Goal: Task Accomplishment & Management: Complete application form

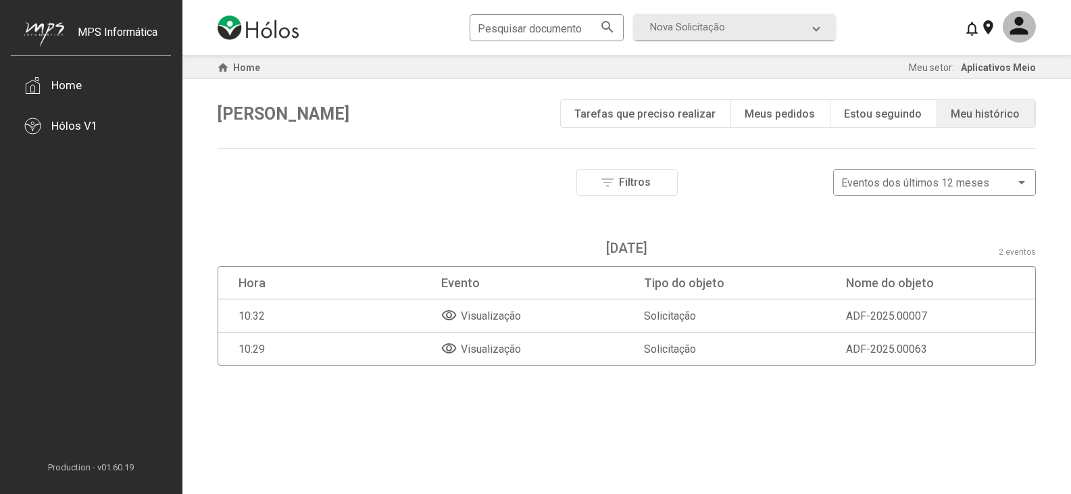
click at [444, 317] on mat-icon "visibility" at bounding box center [449, 315] width 16 height 16
click at [449, 315] on mat-icon "visibility" at bounding box center [449, 315] width 16 height 16
click at [801, 40] on div "Pesquisar documento search Nova Solicitação search LGPD - Solicitação Pedido de…" at bounding box center [627, 27] width 818 height 55
click at [798, 28] on span "Nova Solicitação" at bounding box center [731, 27] width 163 height 12
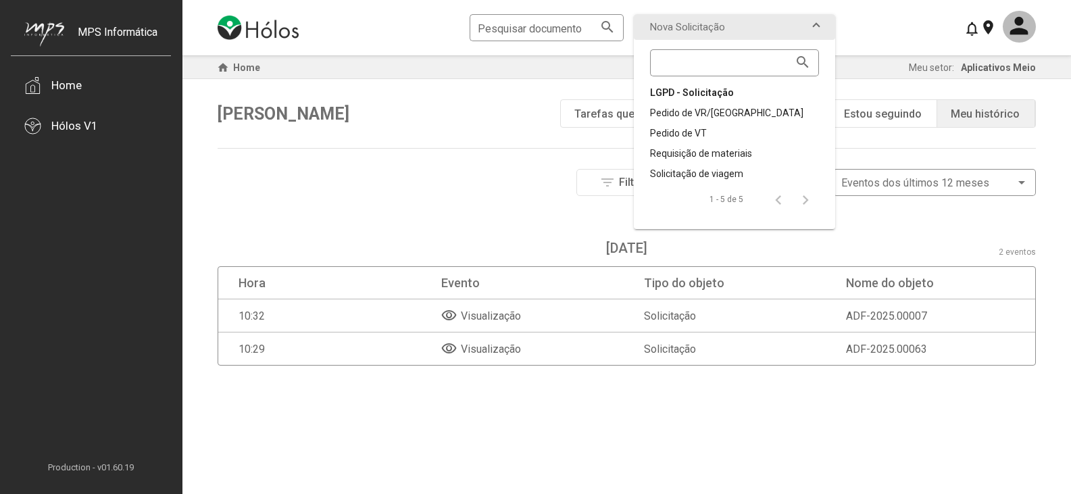
click at [698, 96] on div "LGPD - Solicitação" at bounding box center [734, 93] width 169 height 14
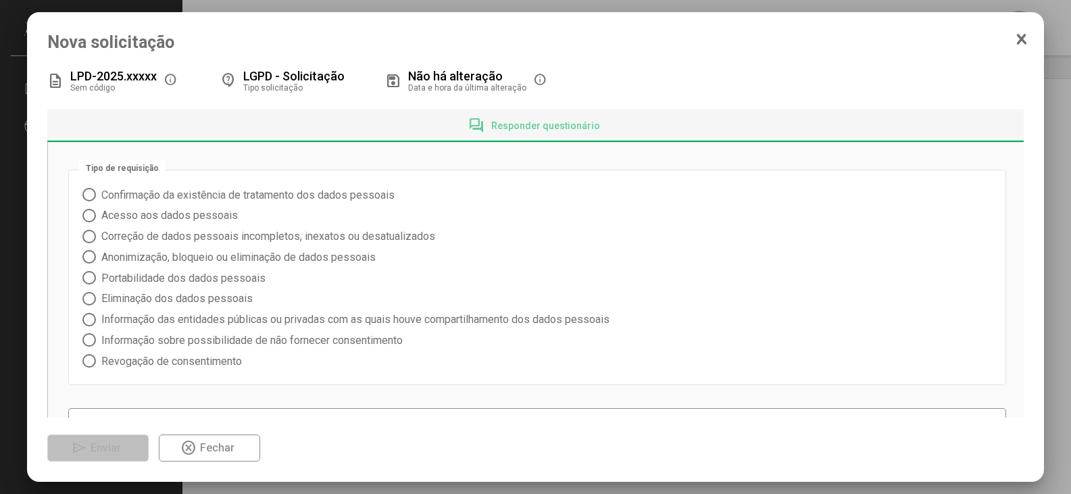
click at [1021, 39] on icon at bounding box center [1021, 39] width 7 height 9
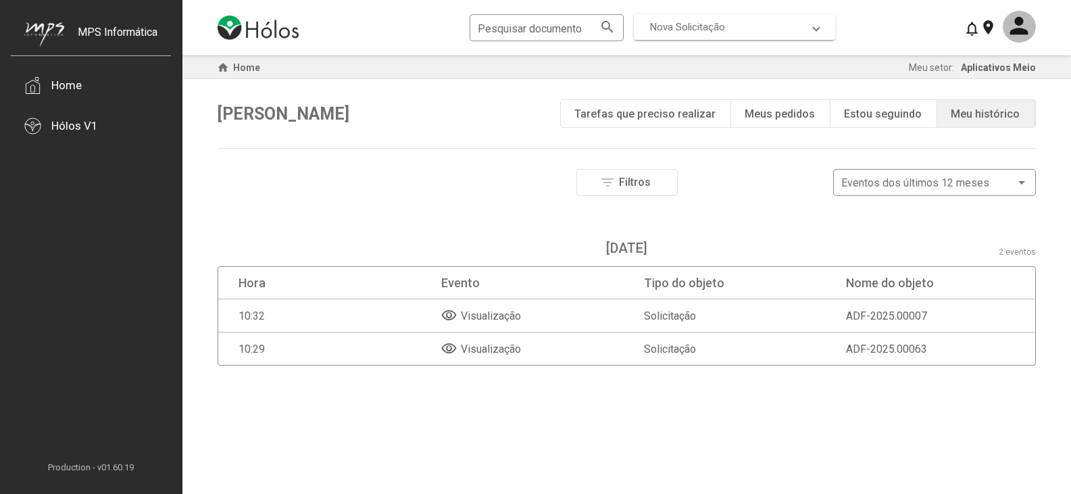
click at [779, 35] on mat-expansion-panel-header "Nova Solicitação" at bounding box center [734, 27] width 201 height 26
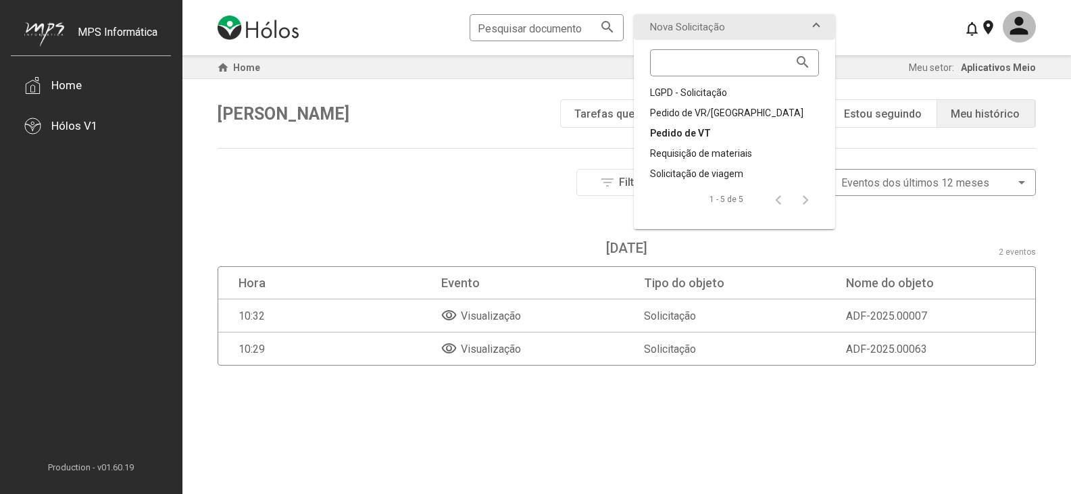
click at [703, 129] on div "Pedido de VT" at bounding box center [734, 133] width 169 height 14
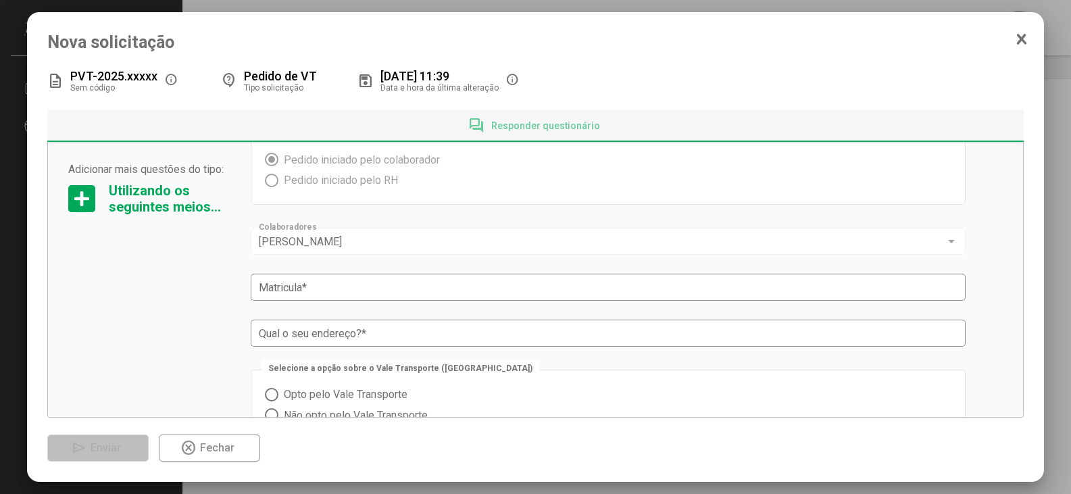
scroll to position [68, 0]
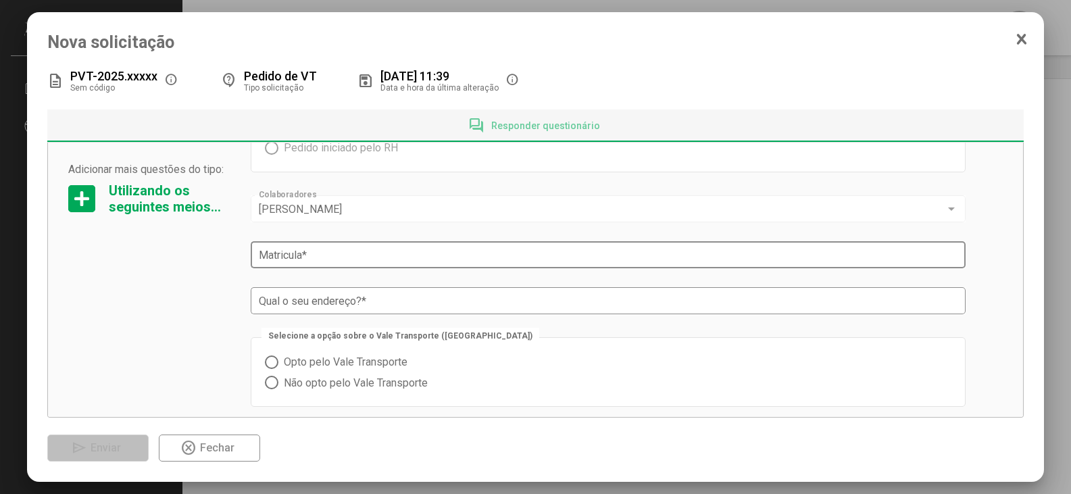
click at [323, 245] on div "Matricula *" at bounding box center [608, 253] width 699 height 30
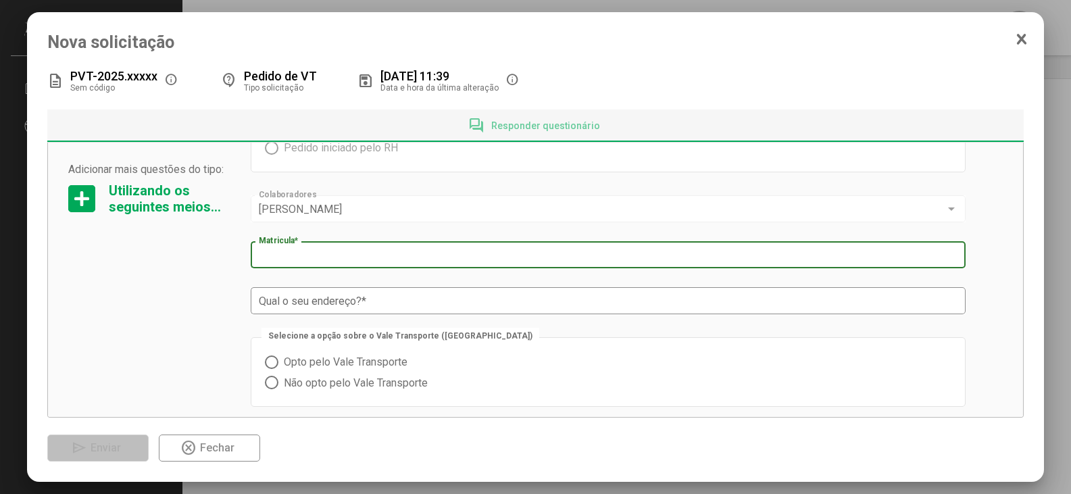
click at [318, 260] on input "Matricula *" at bounding box center [608, 255] width 699 height 12
click at [295, 299] on div "Qual o seu endereço? *" at bounding box center [608, 299] width 699 height 30
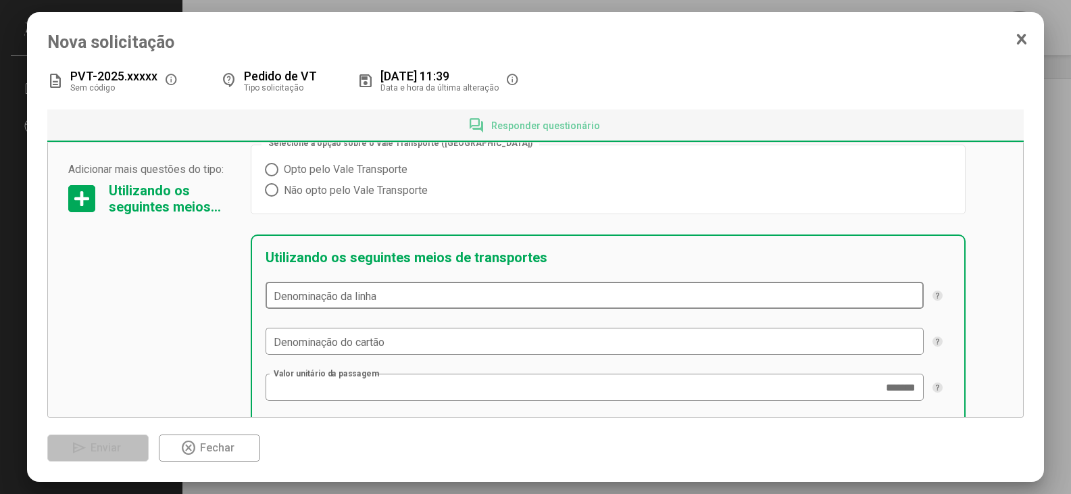
scroll to position [270, 0]
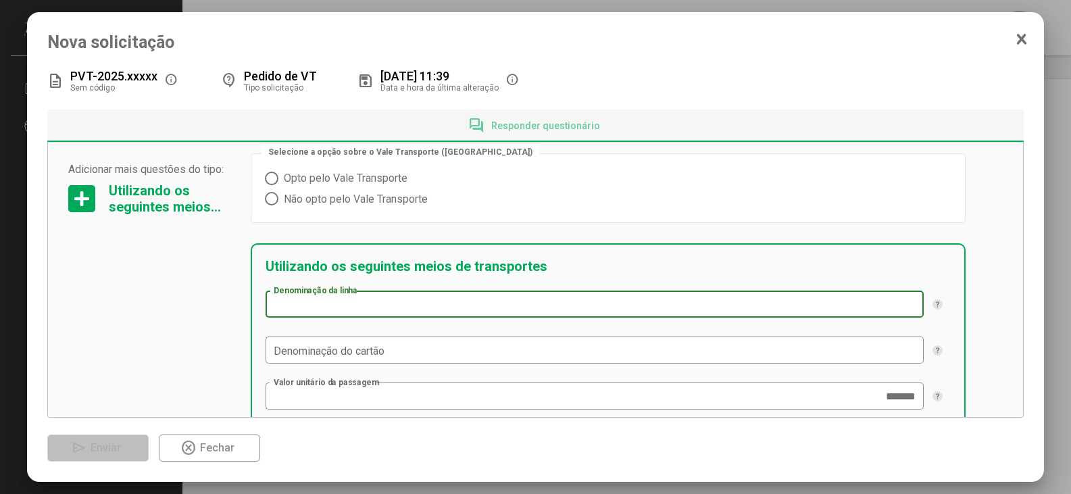
click at [355, 296] on div "Denominação da linha" at bounding box center [595, 303] width 642 height 30
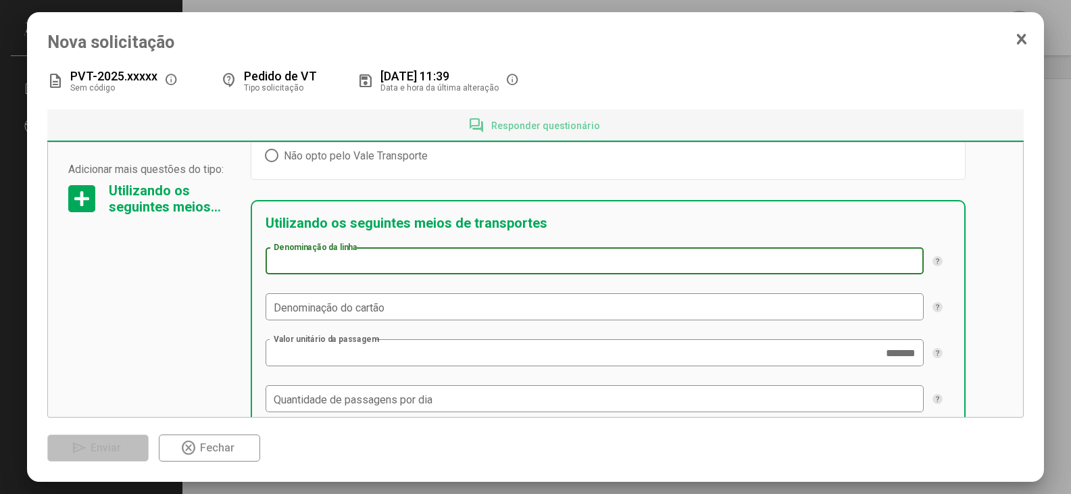
scroll to position [365, 0]
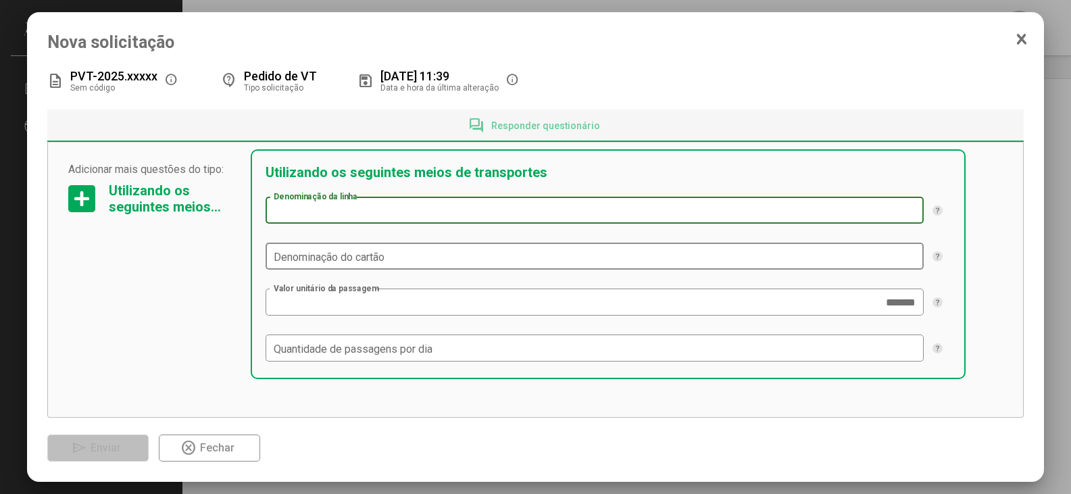
click at [361, 253] on input "Denominação do cartão" at bounding box center [595, 257] width 642 height 12
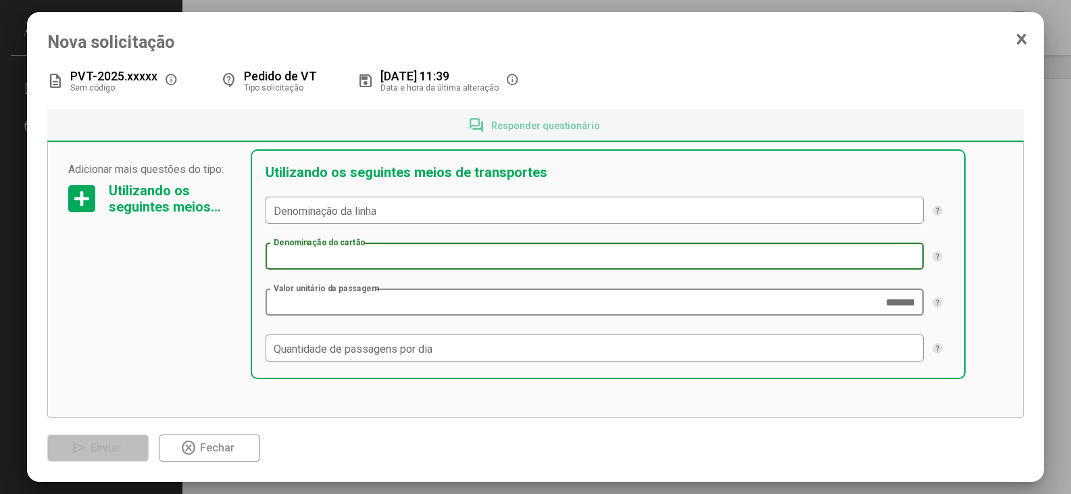
click at [354, 297] on div "******* Valor unitário da passagem" at bounding box center [595, 301] width 642 height 30
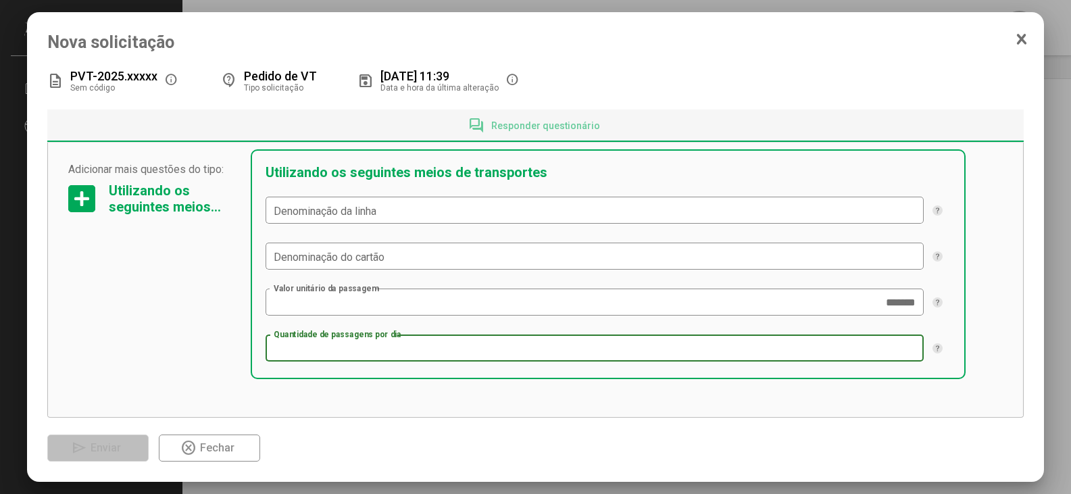
click at [328, 347] on input "Quantidade de passagens por dia" at bounding box center [595, 348] width 642 height 12
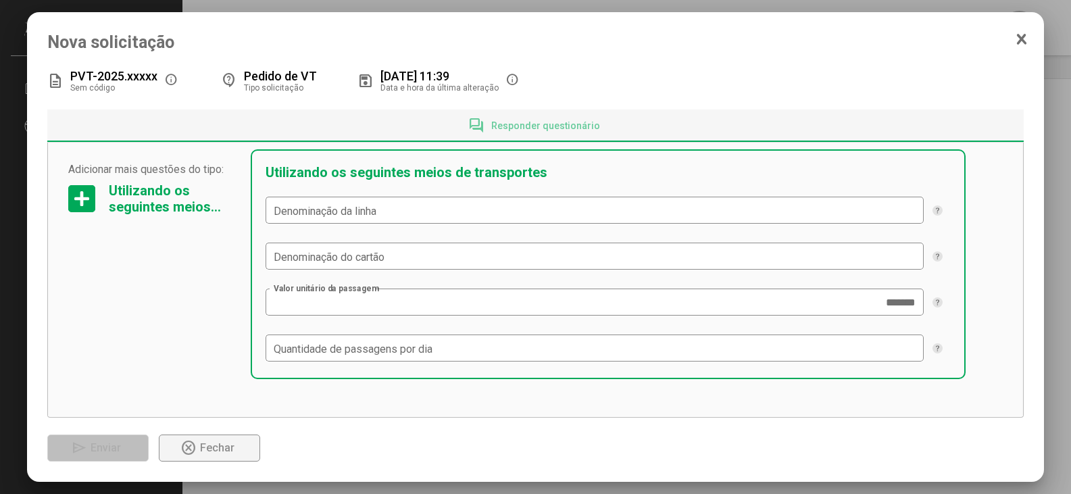
click at [209, 456] on span "highlight_off Fechar" at bounding box center [208, 448] width 57 height 24
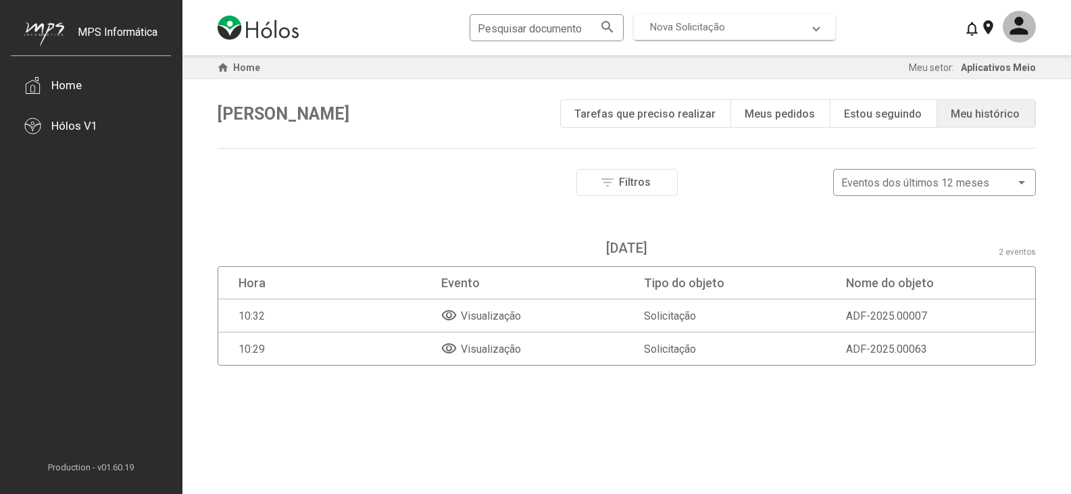
drag, startPoint x: 783, startPoint y: 18, endPoint x: 774, endPoint y: 20, distance: 9.0
click at [782, 18] on mat-expansion-panel-header "Nova Solicitação" at bounding box center [734, 27] width 201 height 26
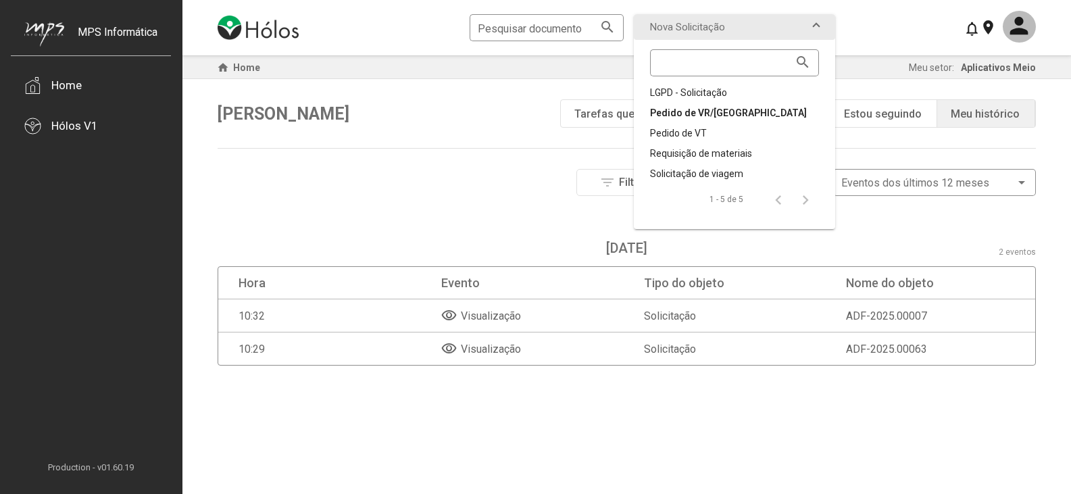
drag, startPoint x: 676, startPoint y: 105, endPoint x: 676, endPoint y: 116, distance: 10.8
click at [676, 116] on div "search LGPD - Solicitação Pedido de VR/VA Pedido de VT Requisição de materiais …" at bounding box center [734, 129] width 169 height 178
click at [676, 116] on div "Pedido de VR/[GEOGRAPHIC_DATA]" at bounding box center [734, 113] width 169 height 14
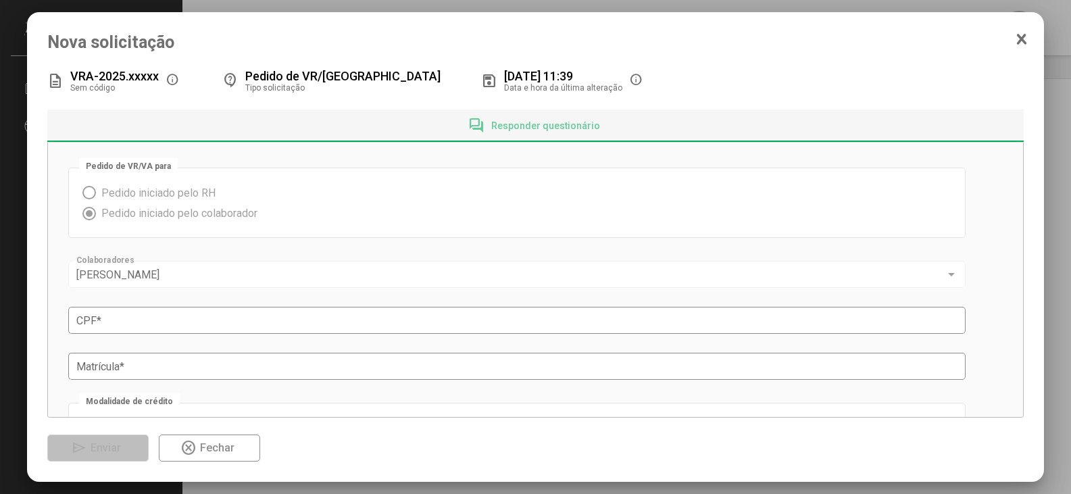
scroll to position [0, 0]
click at [396, 3] on div at bounding box center [535, 247] width 1071 height 494
click at [1027, 37] on mat-dialog-container "Nova solicitação description VRA-2025.xxxxx Sem código info contact_support Ped…" at bounding box center [535, 246] width 1017 height 469
click at [1021, 37] on icon at bounding box center [1021, 39] width 7 height 9
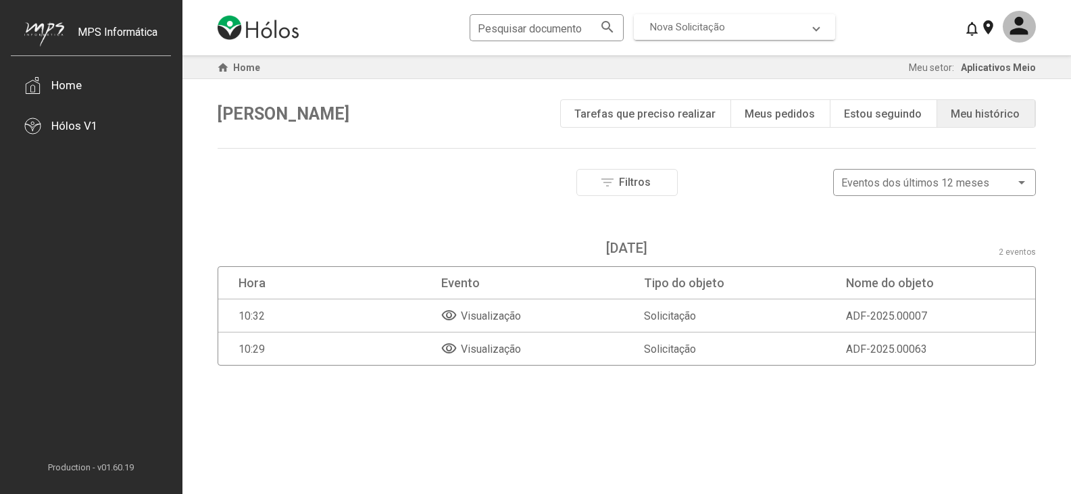
click at [733, 36] on mat-expansion-panel-header "Nova Solicitação" at bounding box center [734, 27] width 201 height 26
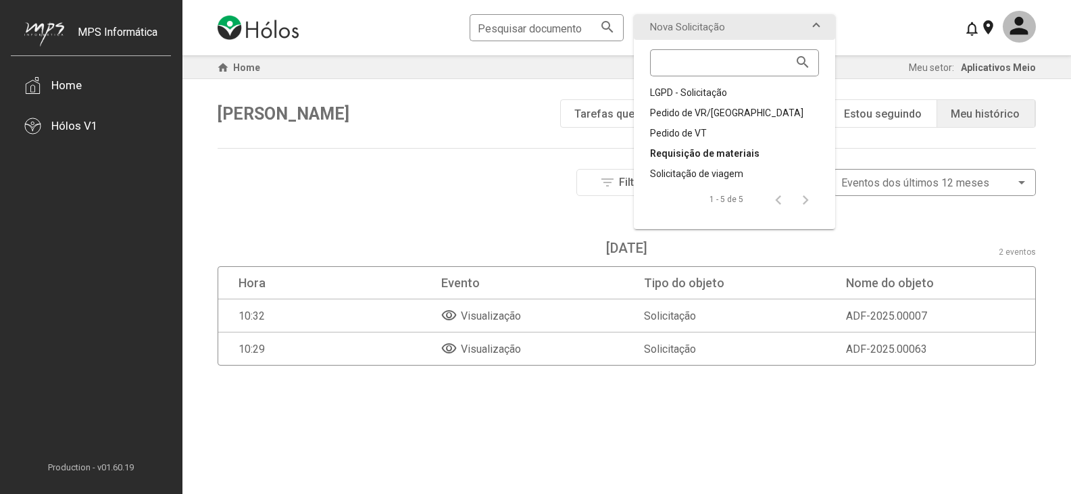
click at [709, 153] on div "Requisição de materiais" at bounding box center [734, 154] width 169 height 14
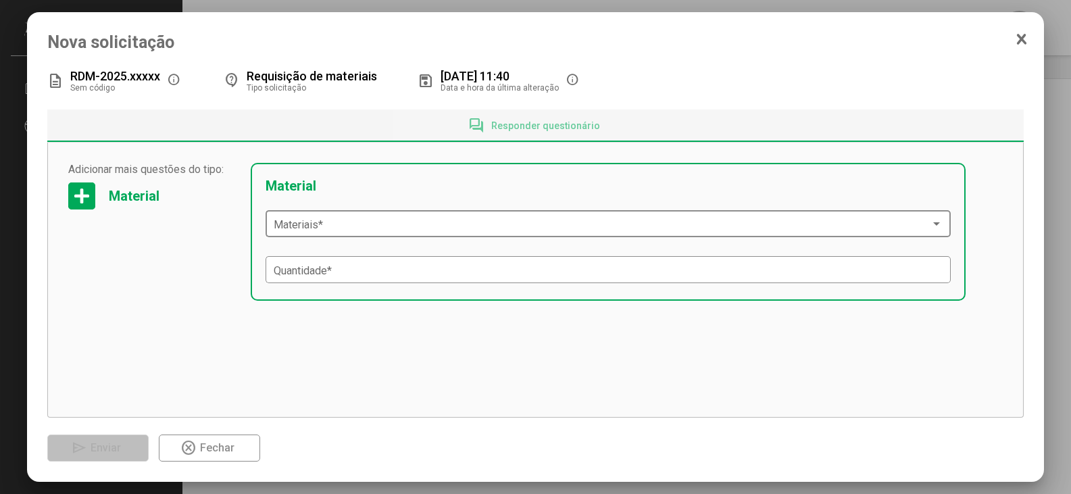
click at [363, 213] on div "Materiais *" at bounding box center [608, 222] width 669 height 30
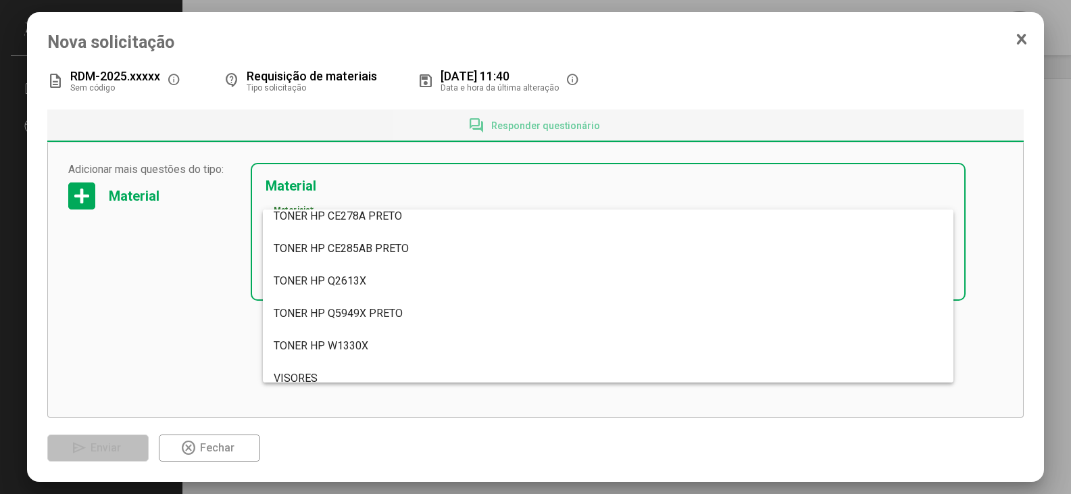
scroll to position [5177, 0]
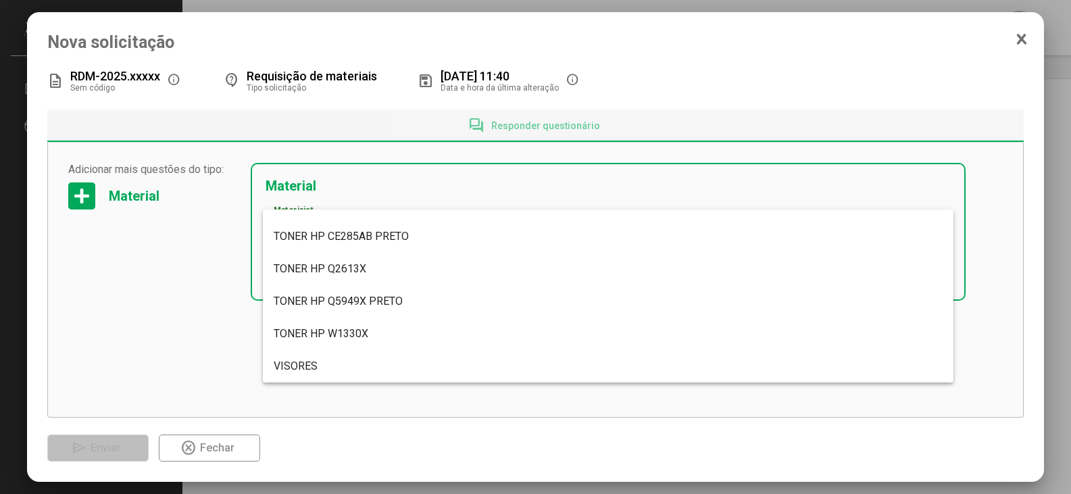
click at [1042, 46] on div at bounding box center [535, 247] width 1071 height 494
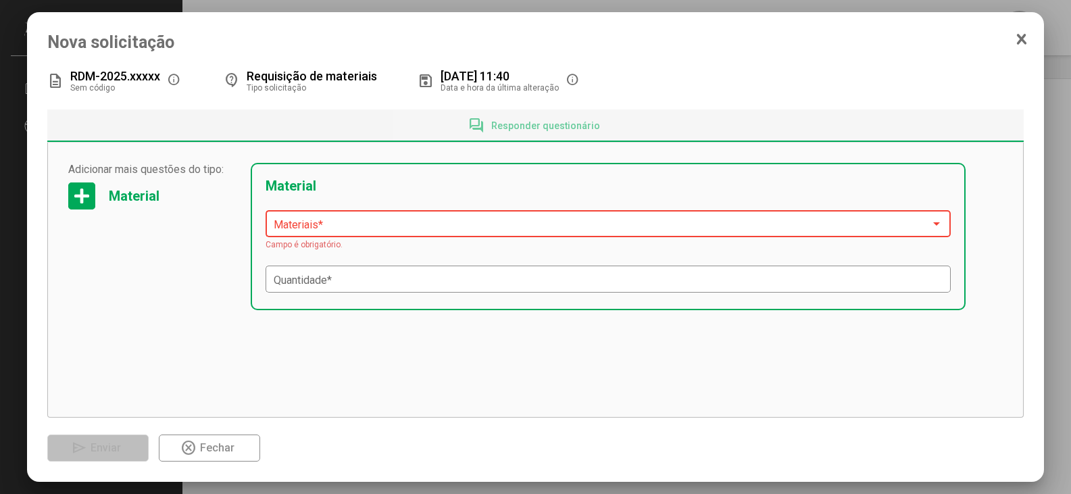
click at [1020, 41] on icon at bounding box center [1021, 39] width 7 height 9
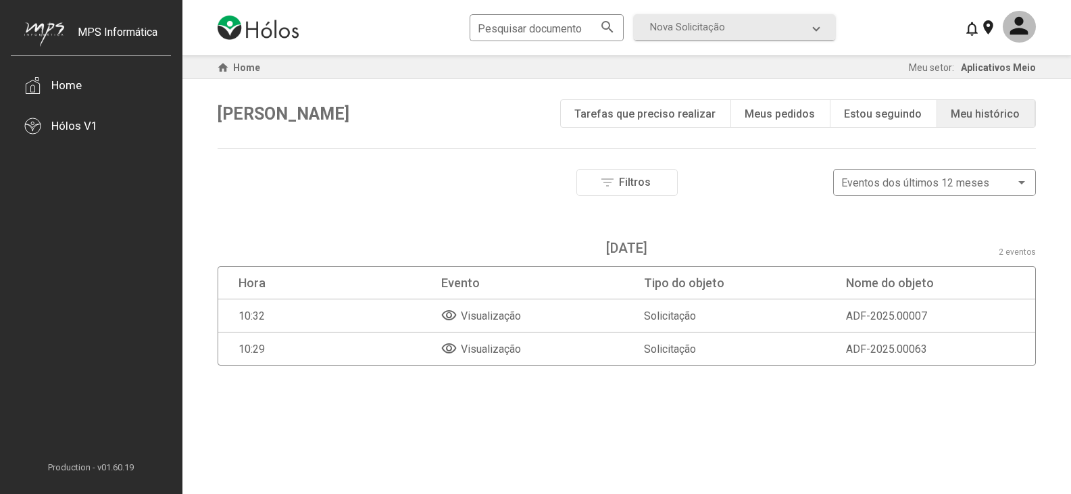
click at [792, 89] on div "Olá, [PERSON_NAME] play_circle Tarefas que preciso realizar note_add Meus pedid…" at bounding box center [627, 113] width 818 height 69
click at [786, 114] on div "Meus pedidos" at bounding box center [779, 113] width 70 height 13
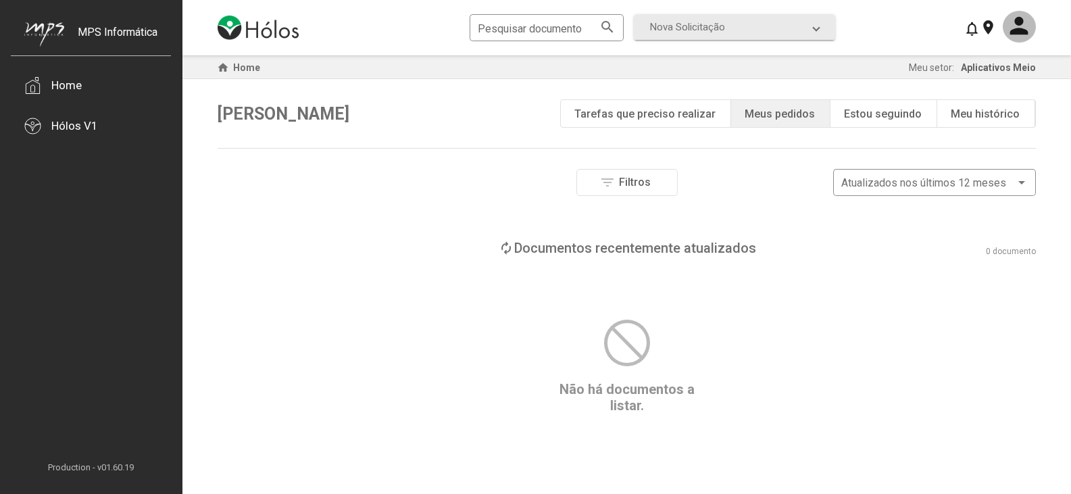
click at [873, 119] on div "Estou seguindo" at bounding box center [883, 113] width 78 height 13
click at [981, 114] on div "Meu histórico" at bounding box center [984, 113] width 69 height 13
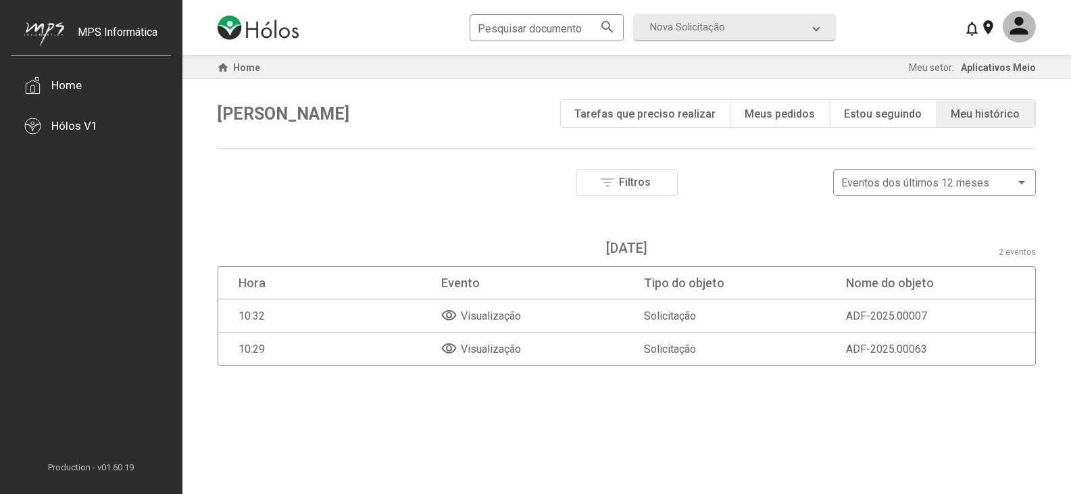
click at [740, 57] on div "home Home Meu setor: Aplicativos Meio" at bounding box center [626, 67] width 888 height 24
click at [727, 9] on div "Pesquisar documento search Nova Solicitação search LGPD - Solicitação Pedido de…" at bounding box center [627, 27] width 818 height 55
click at [736, 47] on div "Pesquisar documento search Nova Solicitação search LGPD - Solicitação Pedido de…" at bounding box center [627, 27] width 818 height 55
drag, startPoint x: 737, startPoint y: 32, endPoint x: 738, endPoint y: 47, distance: 14.9
click at [738, 32] on span "Nova Solicitação" at bounding box center [731, 27] width 163 height 12
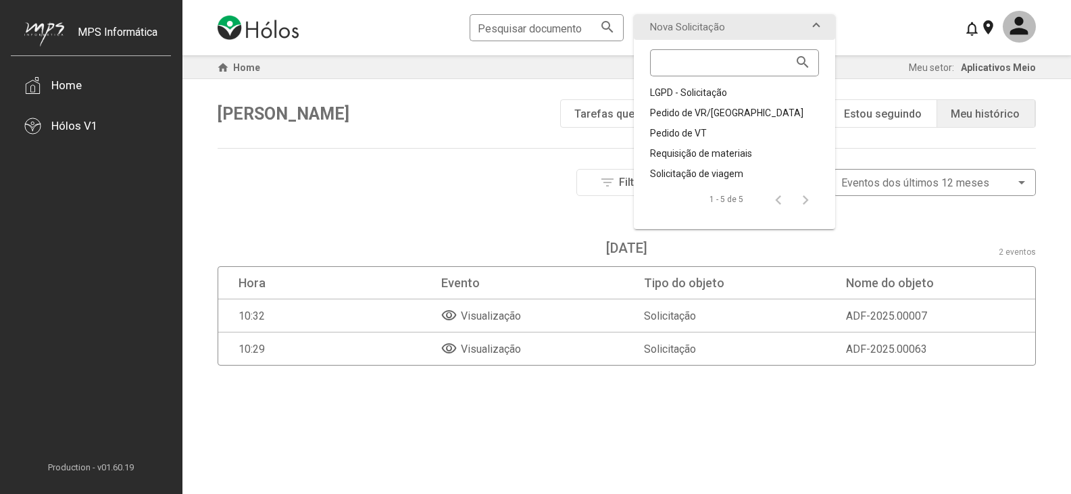
click at [732, 199] on div "1 - 5 de 5" at bounding box center [726, 200] width 34 height 14
click at [718, 180] on div "1 - 5 de 5" at bounding box center [727, 199] width 182 height 38
drag, startPoint x: 718, startPoint y: 179, endPoint x: 718, endPoint y: 171, distance: 8.1
click at [718, 171] on div "Solicitação de viagem" at bounding box center [734, 174] width 169 height 14
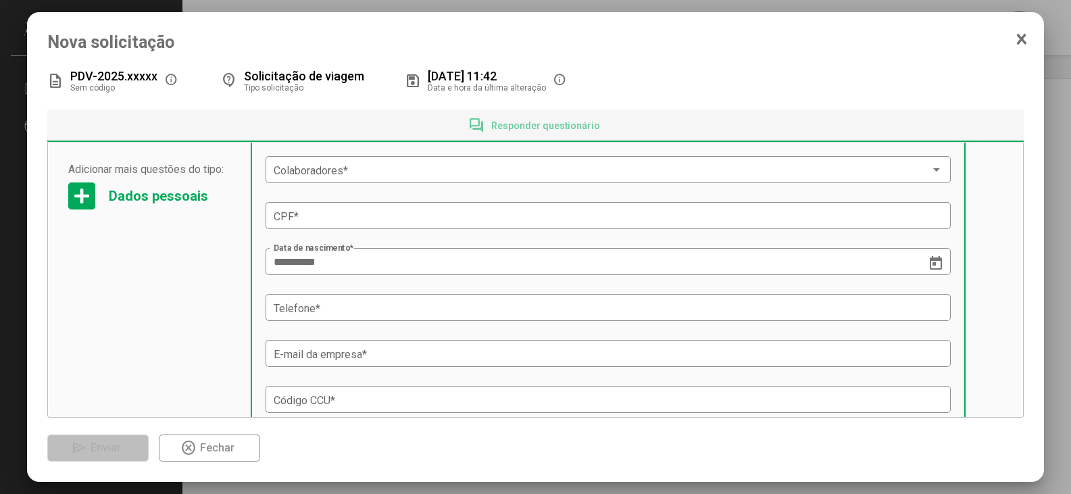
scroll to position [0, 0]
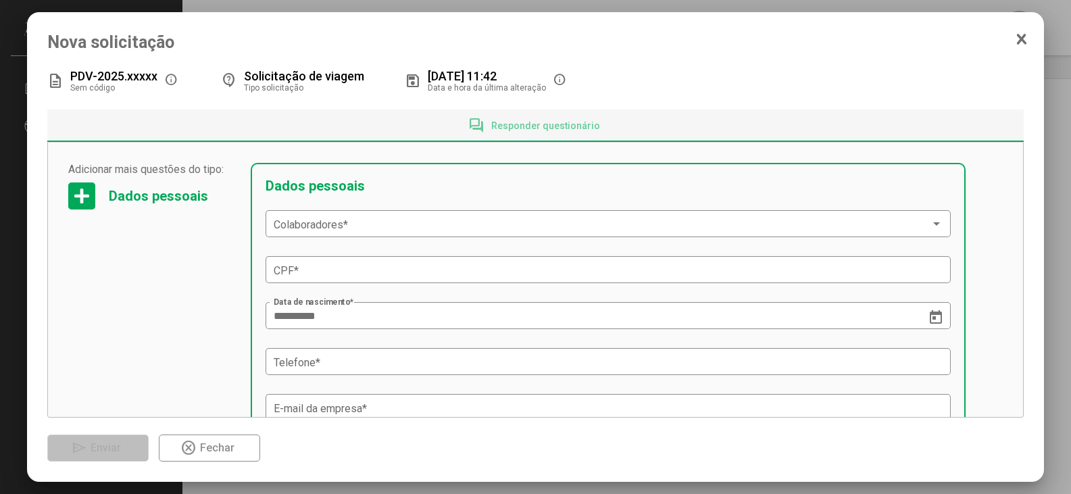
click at [1029, 36] on mat-dialog-container "**********" at bounding box center [535, 246] width 1017 height 469
click at [1020, 40] on icon at bounding box center [1021, 39] width 7 height 9
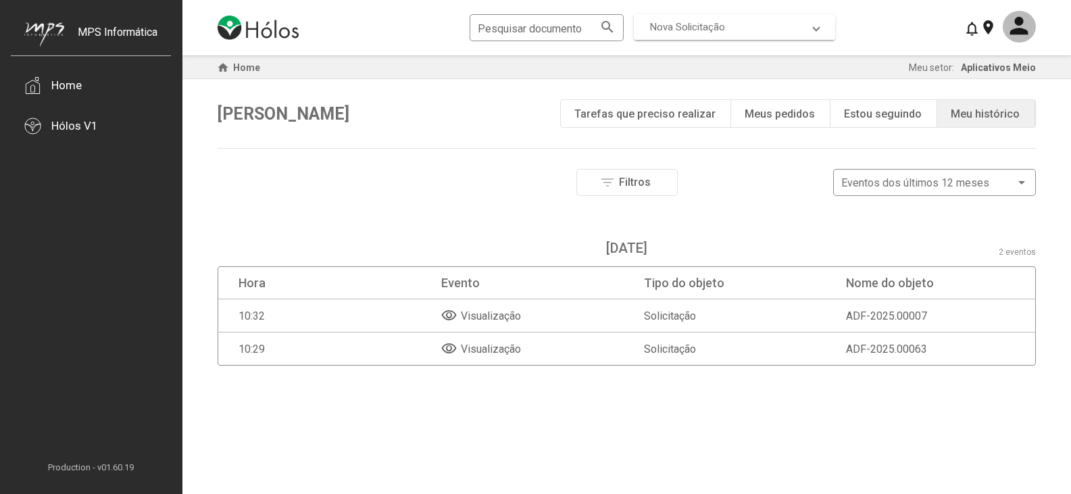
click at [721, 37] on mat-expansion-panel-header "Nova Solicitação" at bounding box center [734, 27] width 201 height 26
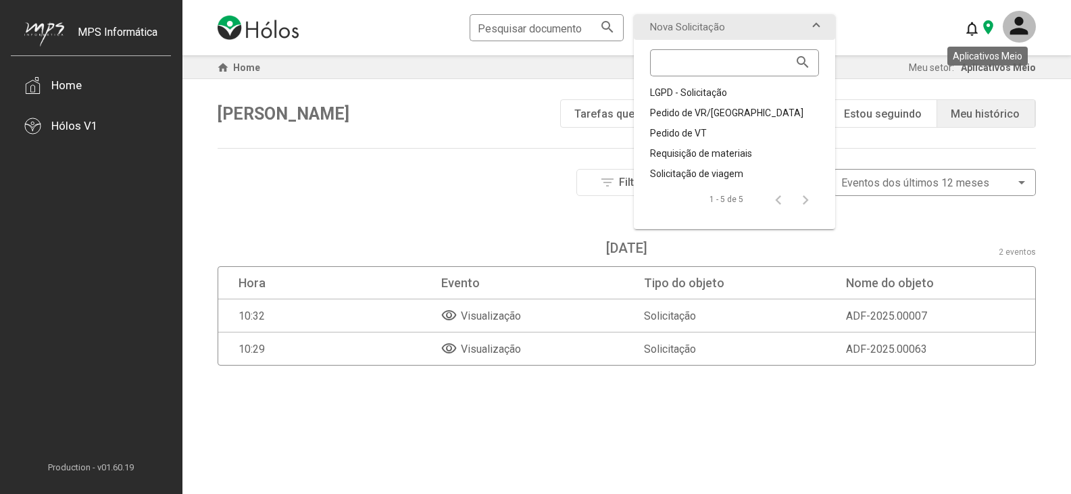
click at [985, 22] on mat-icon "location_on" at bounding box center [988, 27] width 16 height 16
